Goal: Information Seeking & Learning: Check status

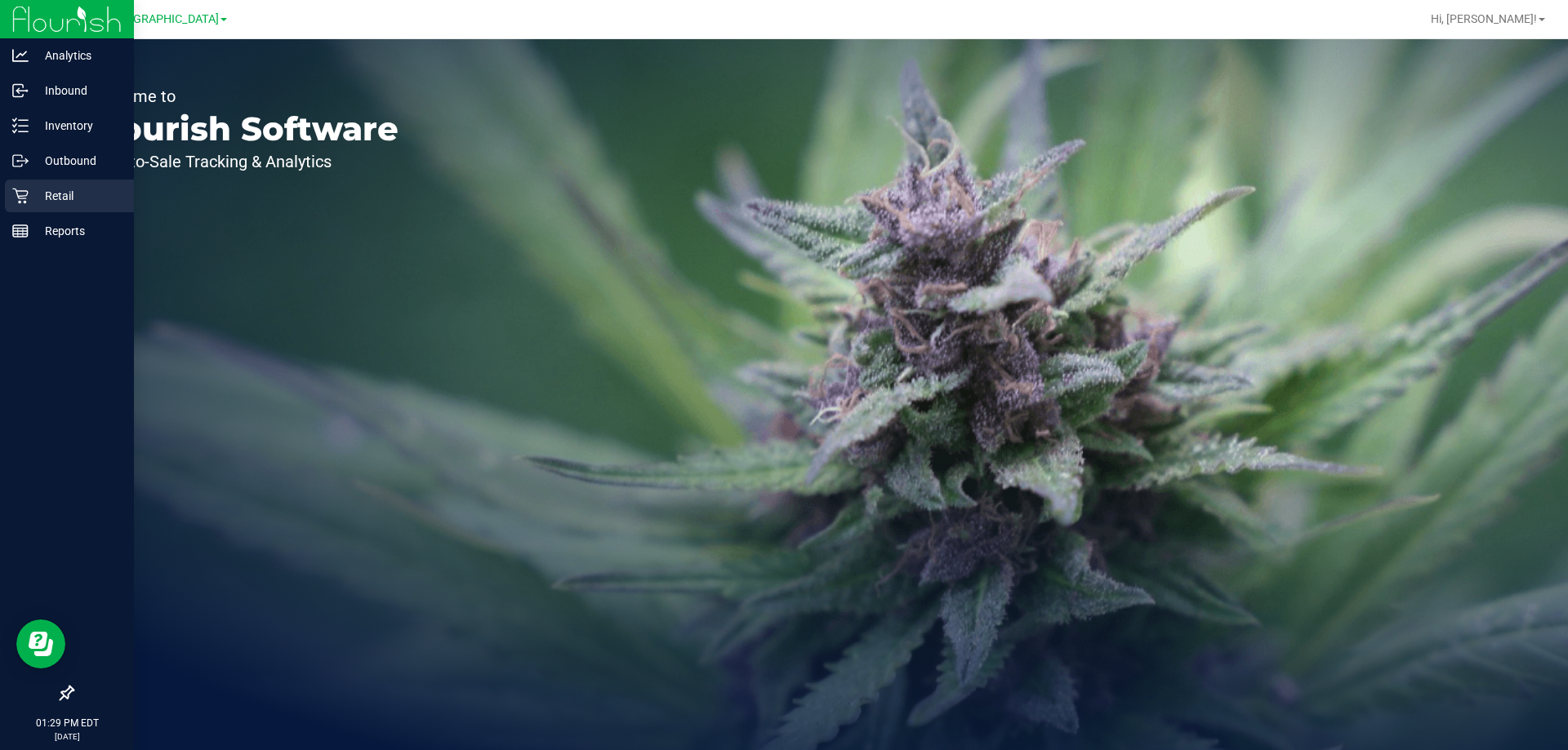
click at [55, 191] on p "Retail" at bounding box center [77, 195] width 98 height 19
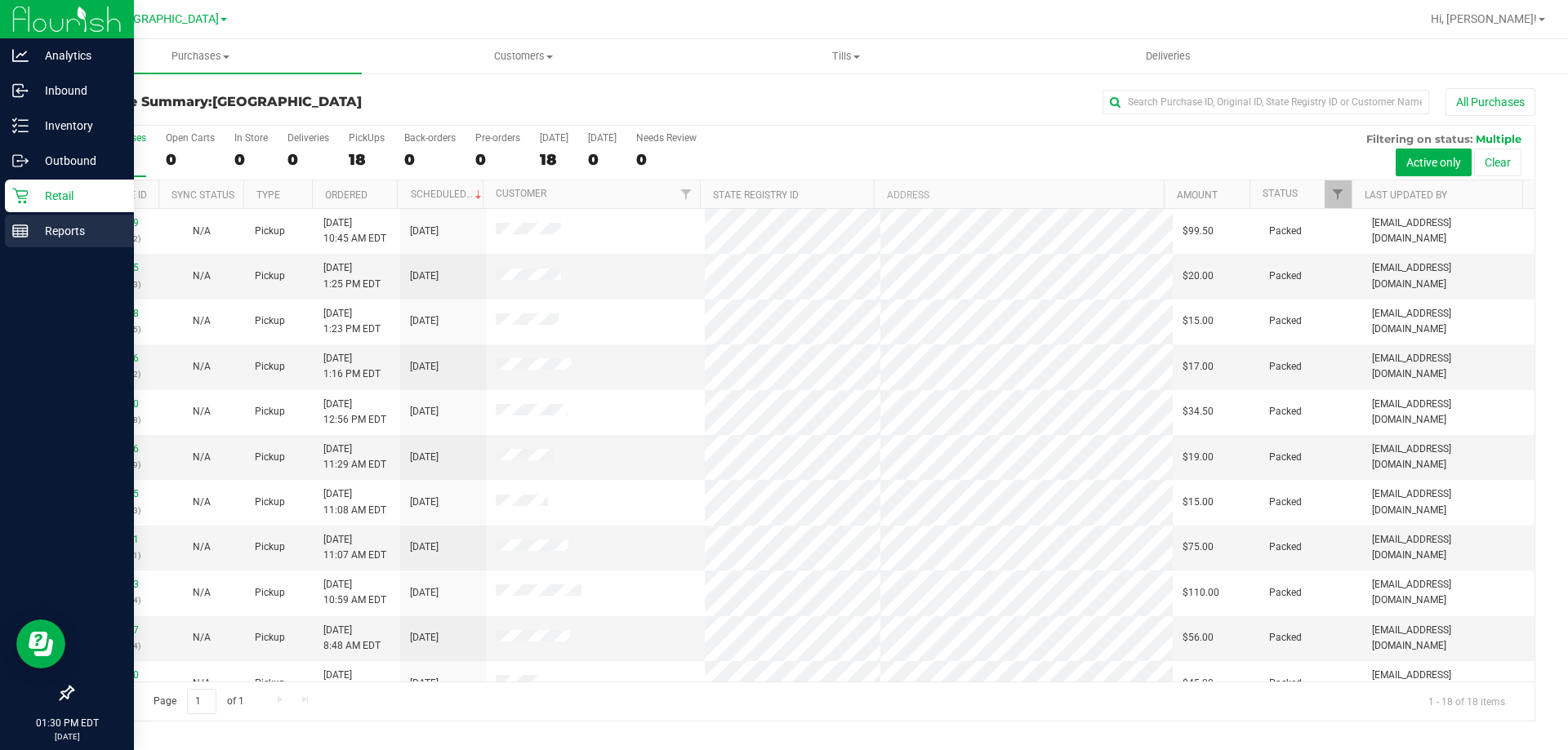
click at [56, 234] on p "Reports" at bounding box center [77, 230] width 98 height 19
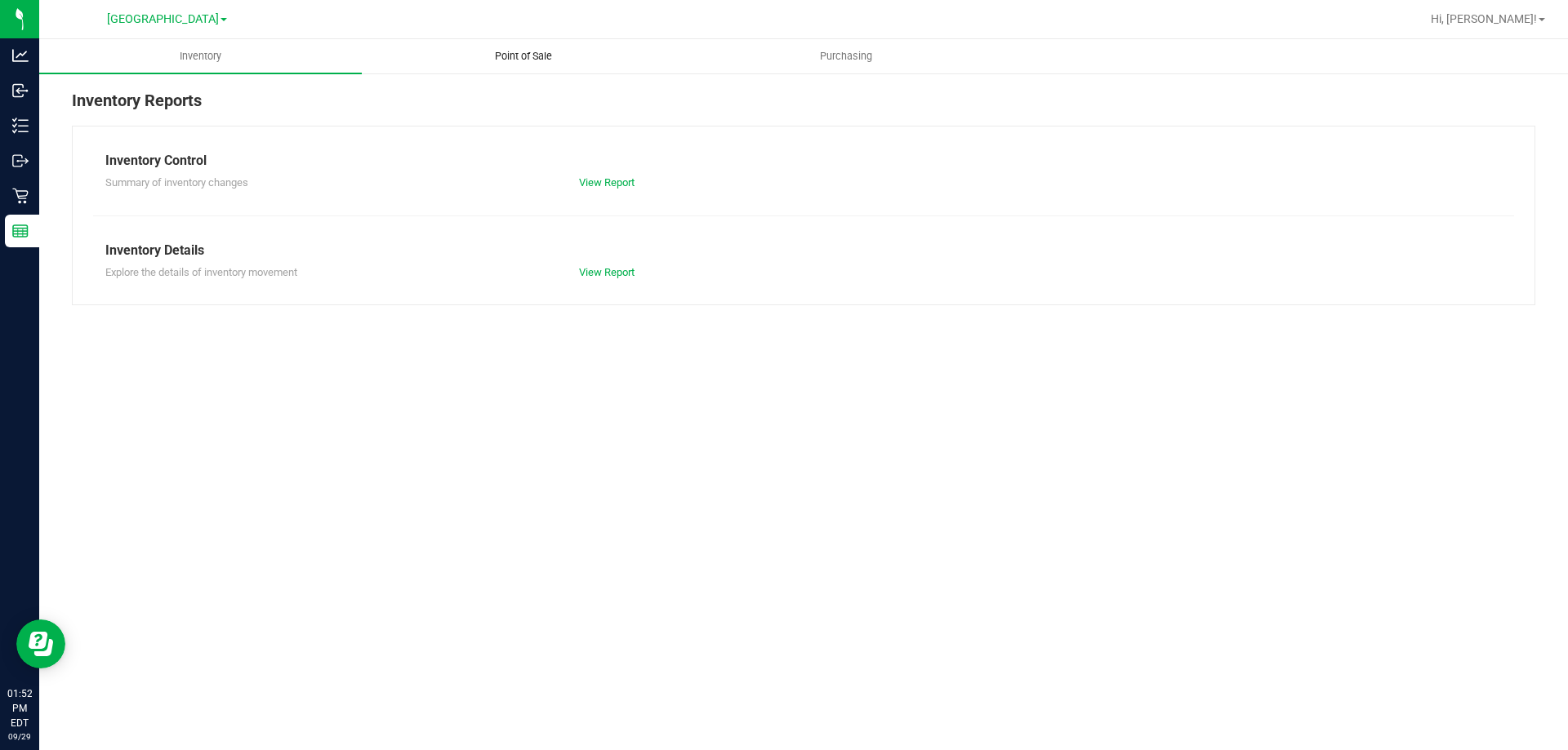
click at [497, 58] on span "Point of Sale" at bounding box center [524, 56] width 101 height 15
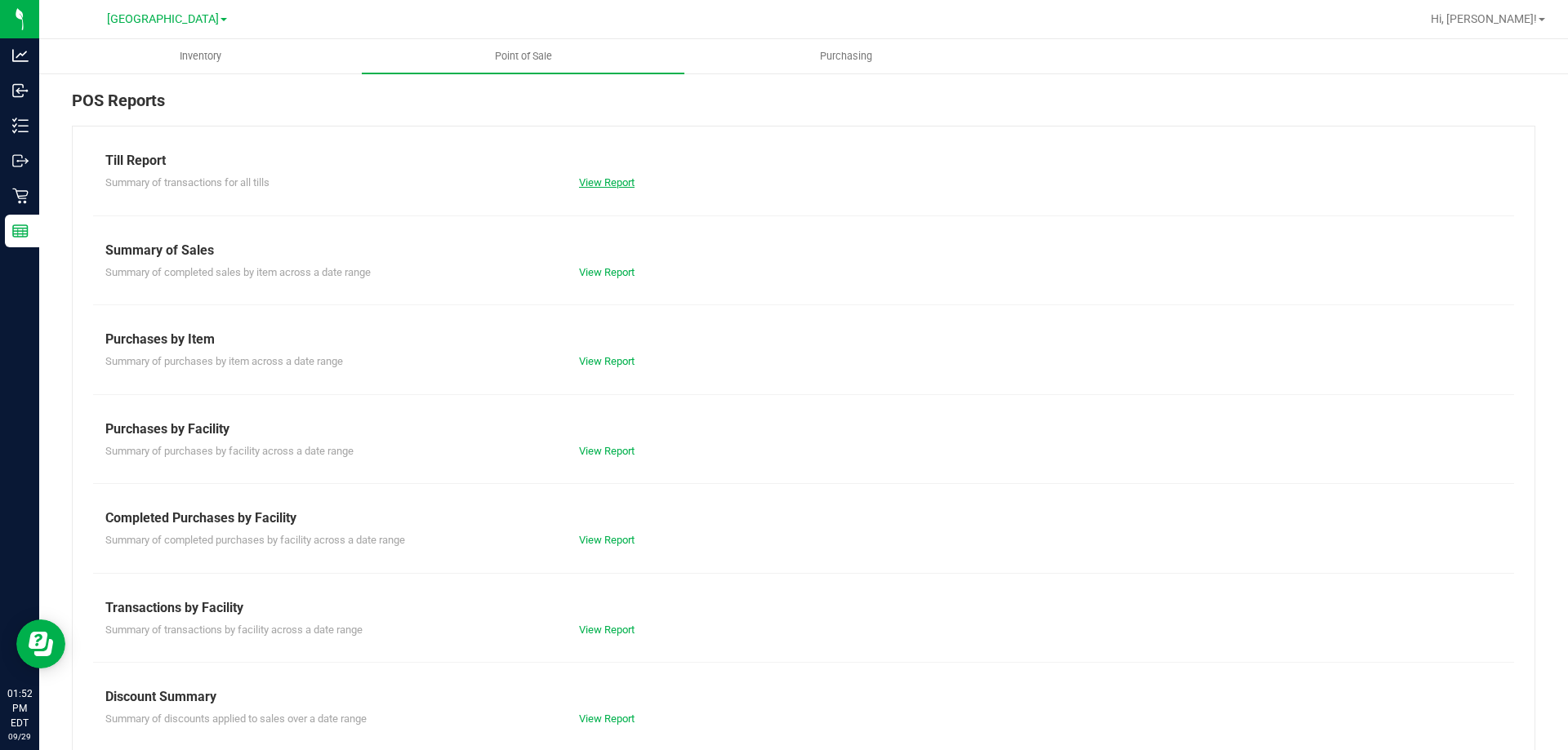
click at [607, 179] on link "View Report" at bounding box center [607, 182] width 55 height 12
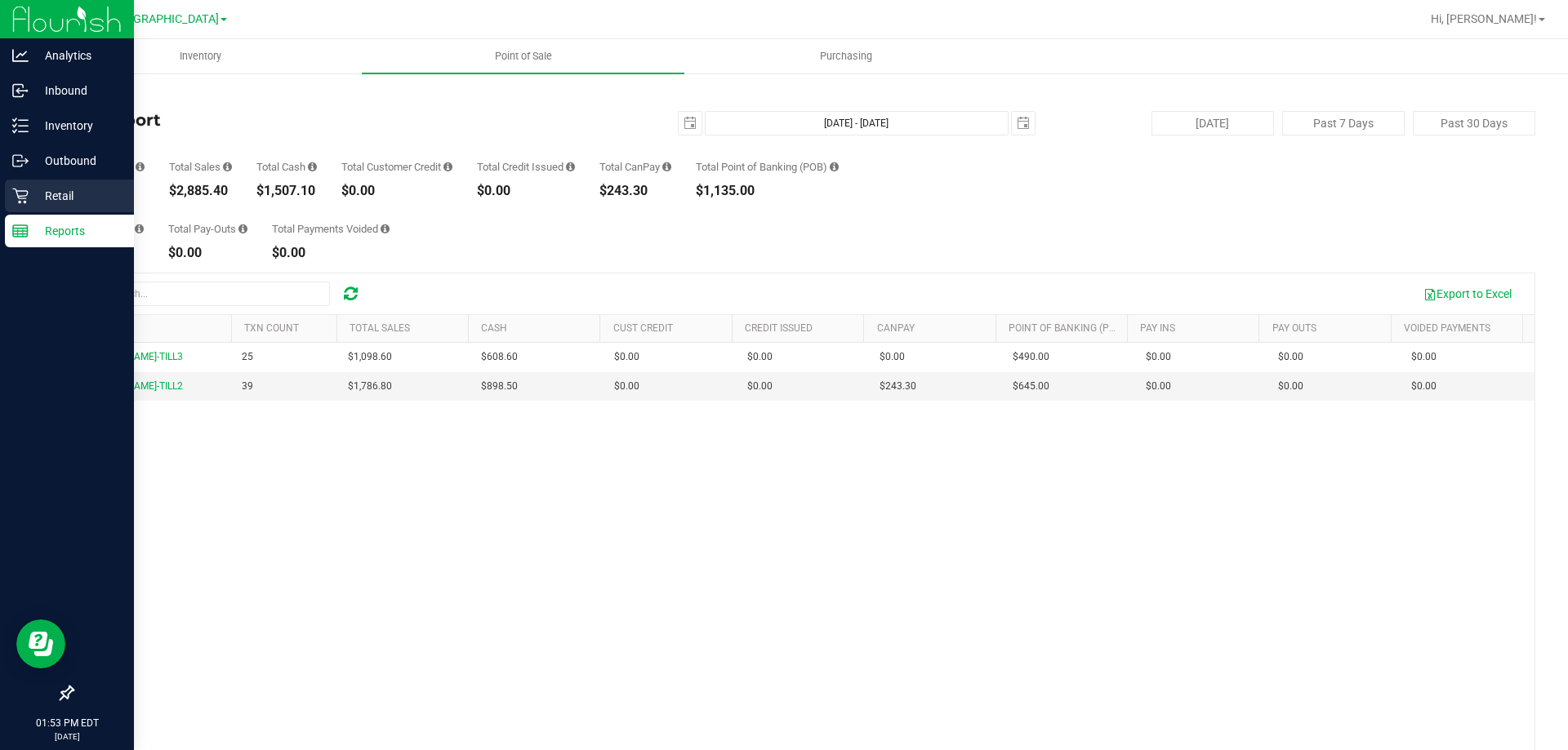
click at [53, 193] on p "Retail" at bounding box center [77, 195] width 98 height 19
